Goal: Use online tool/utility: Utilize a website feature to perform a specific function

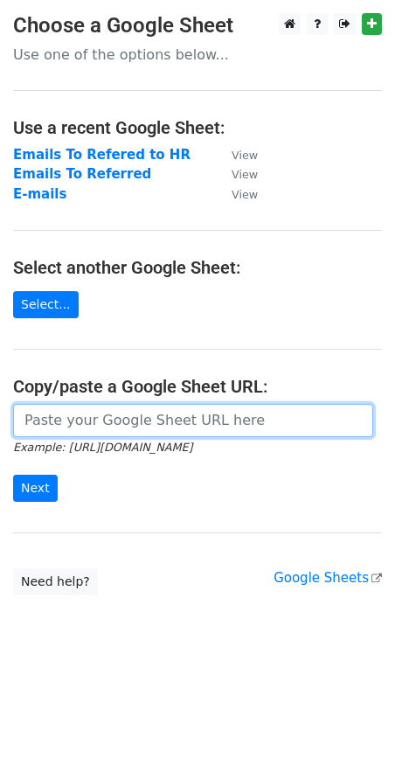
click at [90, 418] on input "url" at bounding box center [193, 420] width 360 height 33
paste input "[URL][DOMAIN_NAME]"
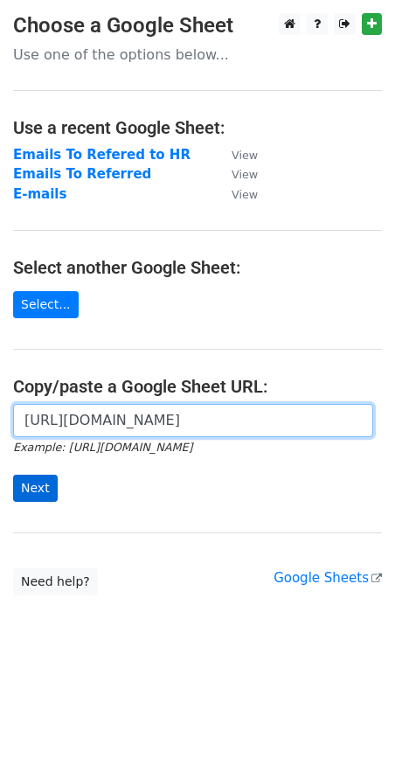
type input "[URL][DOMAIN_NAME]"
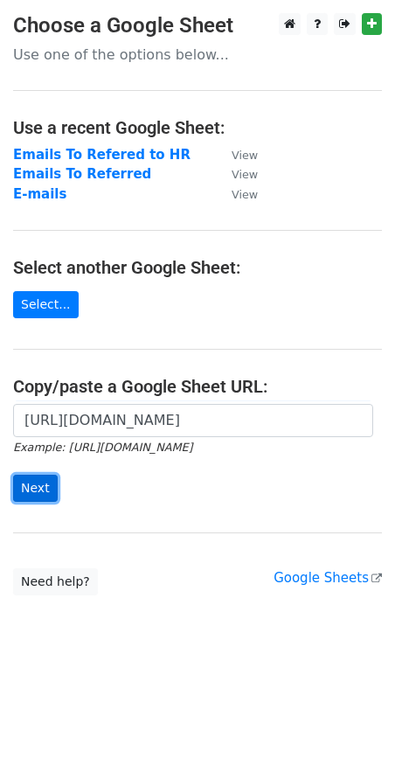
scroll to position [0, 0]
click at [13, 490] on input "Next" at bounding box center [35, 487] width 45 height 27
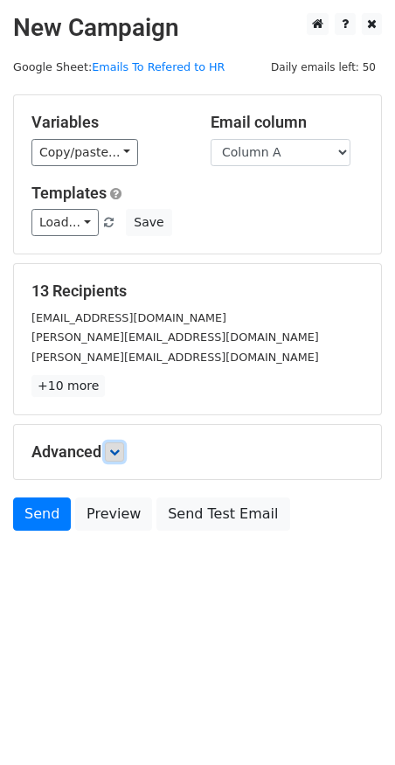
click at [118, 457] on link at bounding box center [114, 451] width 19 height 19
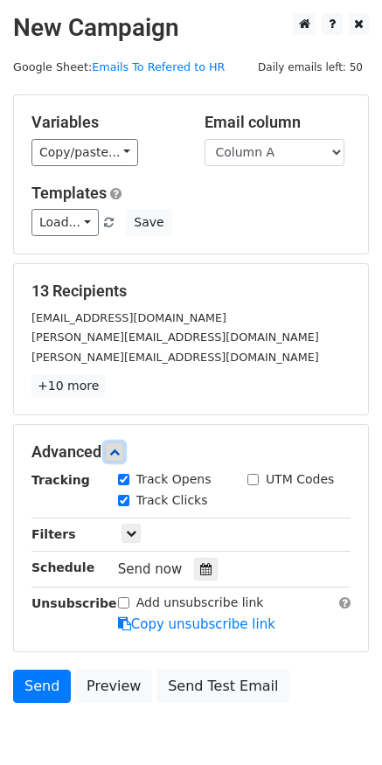
scroll to position [87, 0]
